Goal: Find specific page/section: Find specific page/section

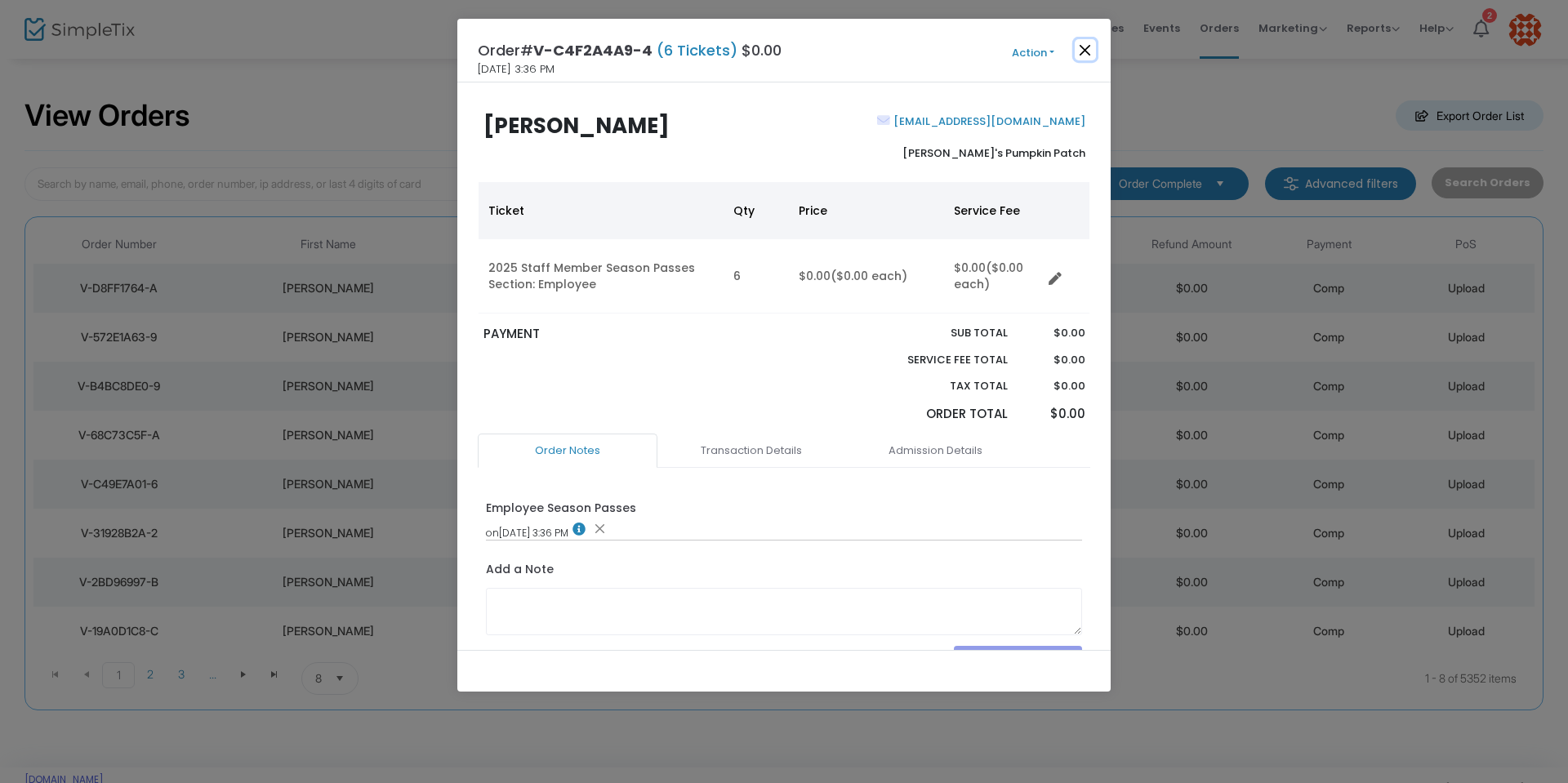
click at [1084, 48] on button "Close" at bounding box center [1085, 49] width 21 height 21
click at [1086, 49] on button "Close" at bounding box center [1085, 49] width 21 height 21
click at [1089, 51] on button "Close" at bounding box center [1085, 49] width 21 height 21
click at [1087, 46] on button "Close" at bounding box center [1085, 49] width 21 height 21
click at [1085, 43] on button "Close" at bounding box center [1085, 49] width 21 height 21
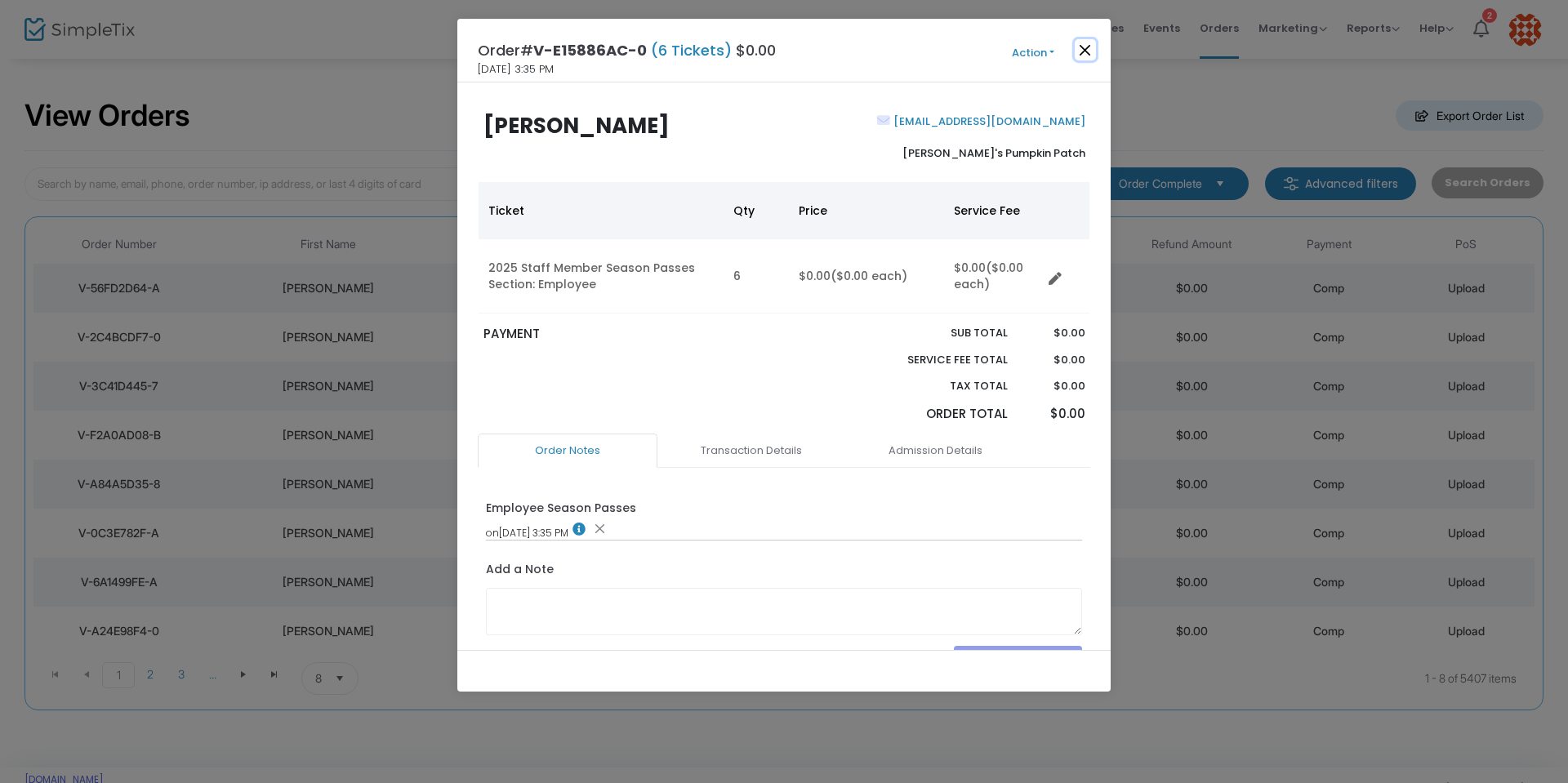
click at [1084, 49] on button "Close" at bounding box center [1085, 49] width 21 height 21
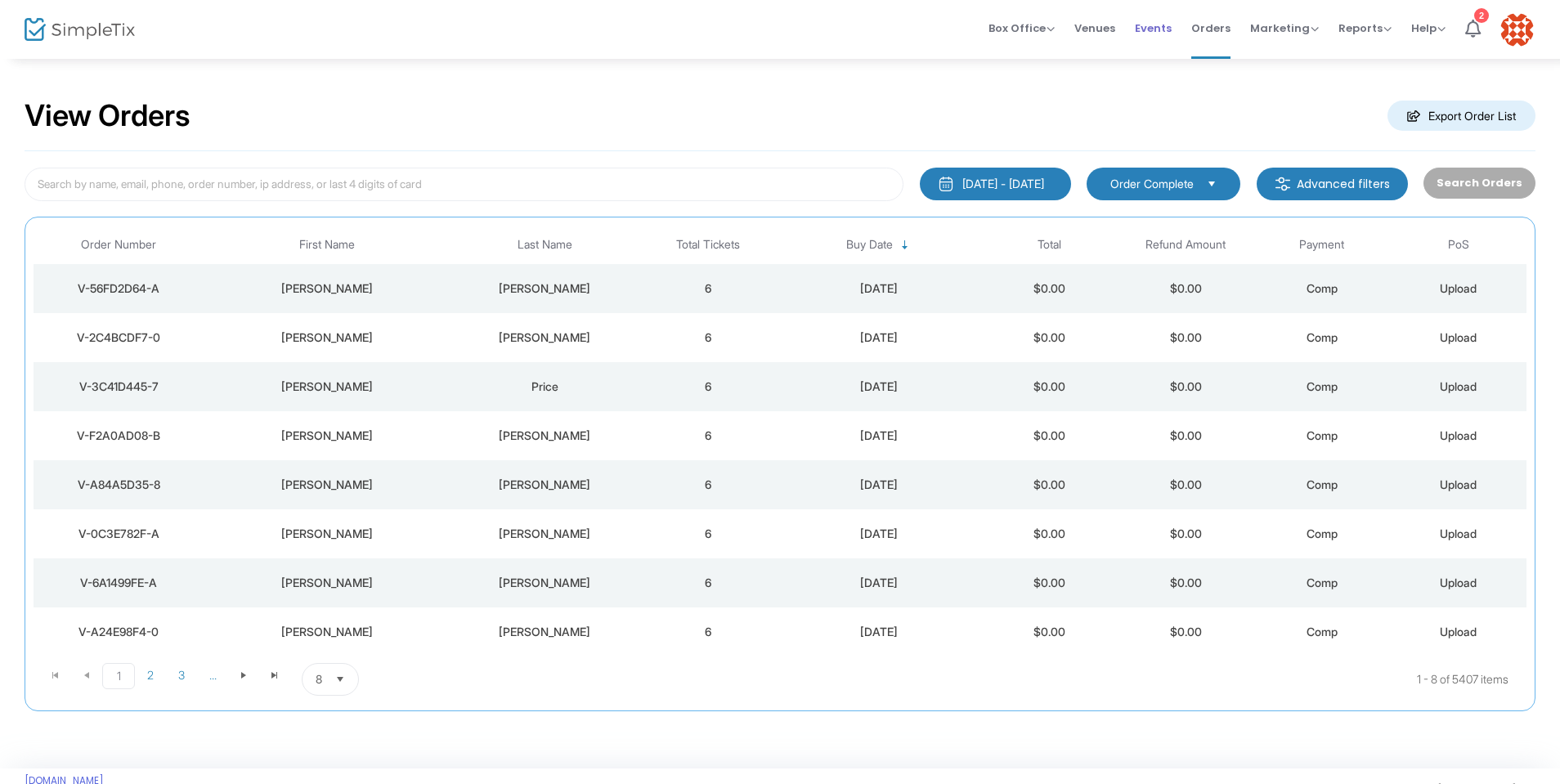
click at [1151, 27] on span "Events" at bounding box center [1153, 28] width 37 height 42
